Goal: Register for event/course

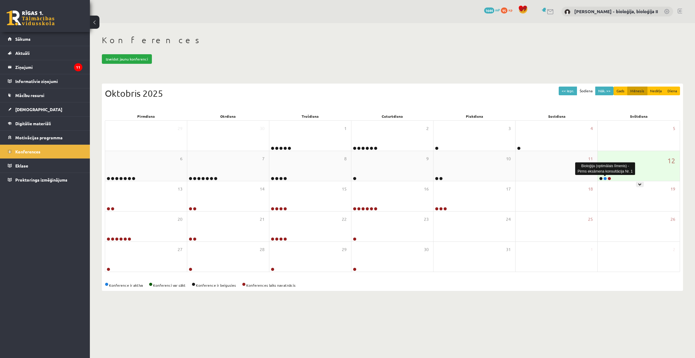
click at [605, 177] on link at bounding box center [605, 179] width 4 height 4
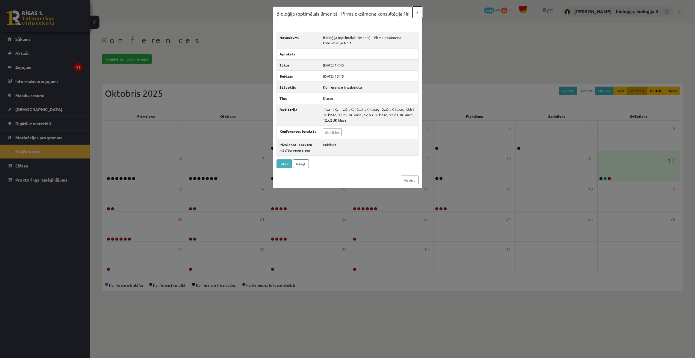
click at [416, 11] on button "×" at bounding box center [418, 12] width 10 height 11
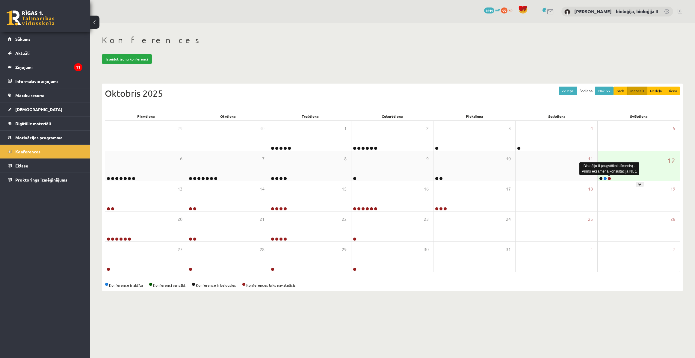
click at [608, 179] on link at bounding box center [610, 179] width 4 height 4
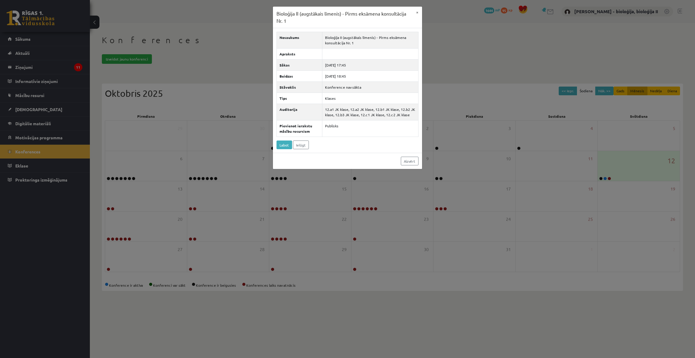
click at [450, 59] on div "Bioloģija II (augstākais līmenis) - Pirms eksāmena konsultācija Nr. 1 × Nosauku…" at bounding box center [347, 179] width 695 height 358
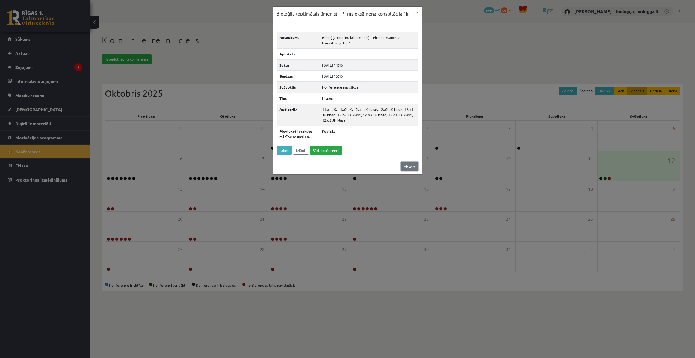
click at [408, 166] on link "Aizvērt" at bounding box center [410, 166] width 18 height 9
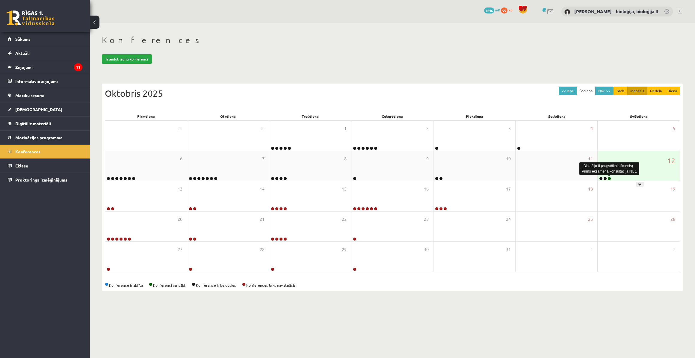
click at [609, 178] on link at bounding box center [610, 179] width 4 height 4
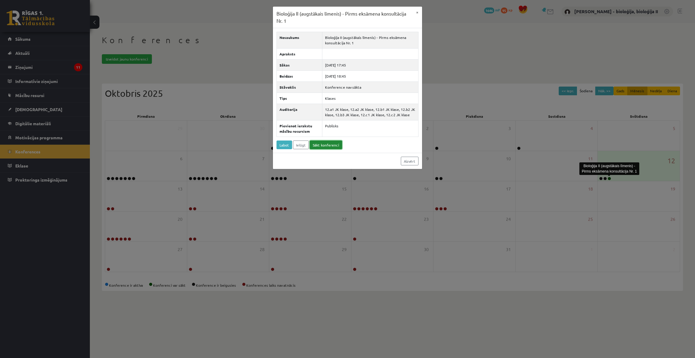
click at [313, 141] on link "Sākt konferenci" at bounding box center [326, 145] width 32 height 9
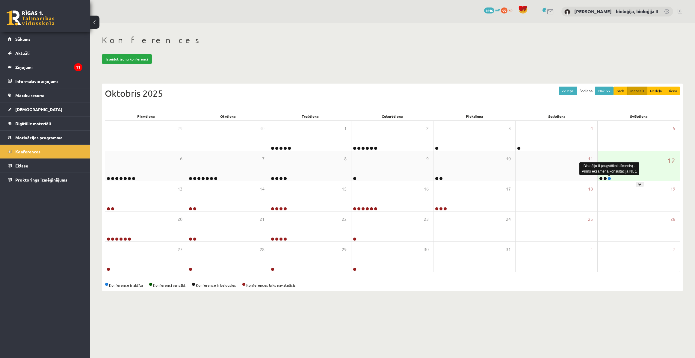
click at [611, 178] on link at bounding box center [610, 179] width 4 height 4
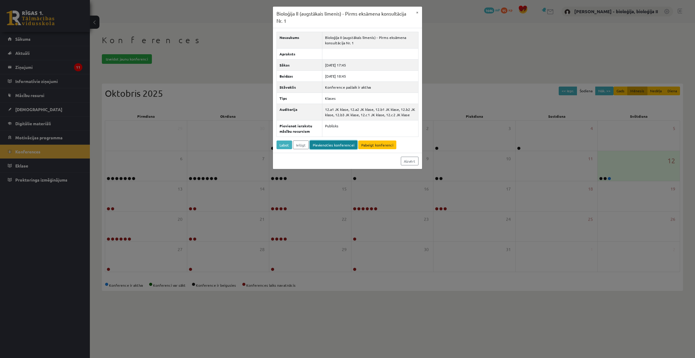
click at [333, 147] on link "Pievienoties konferencei" at bounding box center [334, 145] width 48 height 9
click at [175, 36] on div "Bioloģija II (augstākais līmenis) - Pirms eksāmena konsultācija Nr. 1 × Nosauku…" at bounding box center [347, 179] width 695 height 358
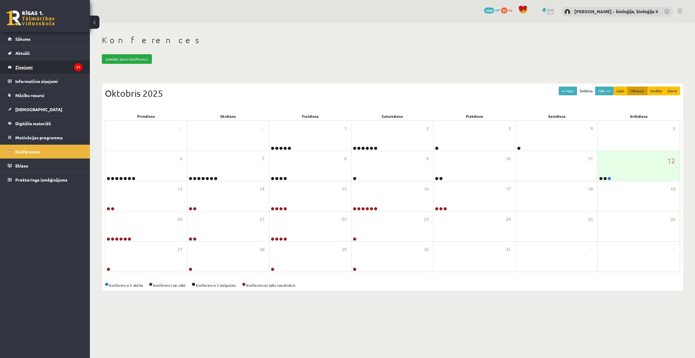
click at [35, 71] on legend "Ziņojumi 11" at bounding box center [48, 67] width 67 height 14
